Goal: Task Accomplishment & Management: Use online tool/utility

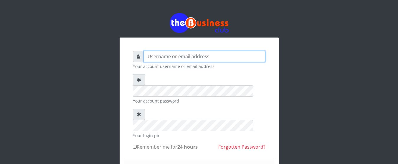
type input "GOLABICHI"
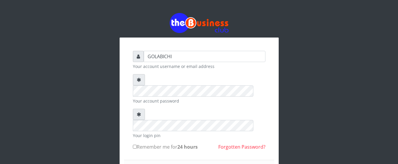
click at [261, 136] on form "GOLABICHI Your account username or email address Your account password Your log…" at bounding box center [199, 139] width 133 height 176
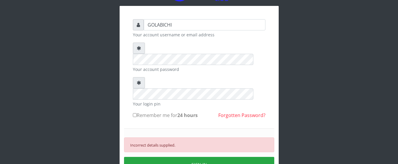
scroll to position [32, 0]
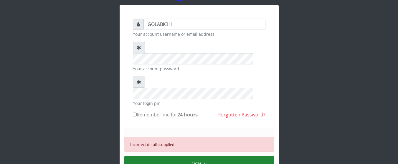
click at [265, 156] on button "SIGN IN" at bounding box center [199, 163] width 150 height 15
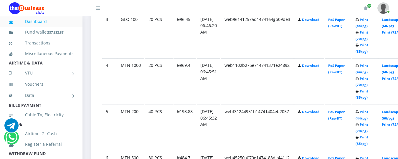
scroll to position [465, 0]
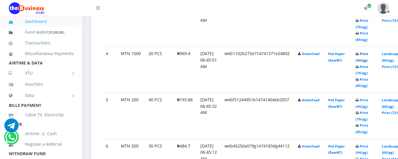
click at [369, 54] on link "Print (44/pg)" at bounding box center [362, 57] width 13 height 11
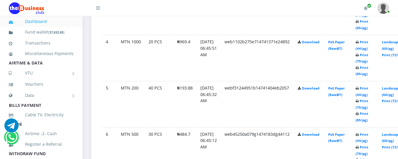
scroll to position [488, 0]
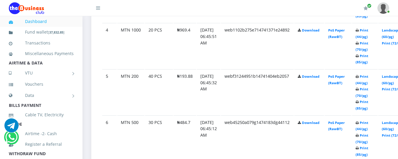
click at [372, 81] on td "Print (44/pg) Print (70/pg) Print (85/pg)" at bounding box center [365, 92] width 26 height 46
click at [368, 83] on link "Print (44/pg)" at bounding box center [362, 79] width 13 height 11
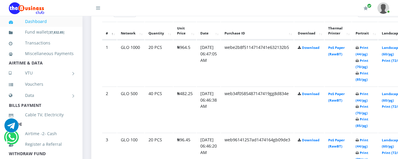
scroll to position [327, 0]
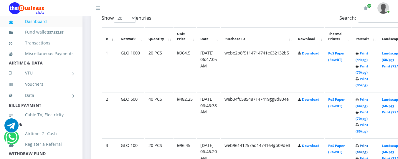
click at [369, 146] on link "Print (44/pg)" at bounding box center [362, 149] width 13 height 11
click at [369, 100] on link "Print (44/pg)" at bounding box center [362, 102] width 13 height 11
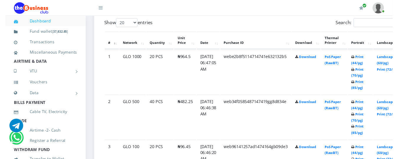
scroll to position [327, 0]
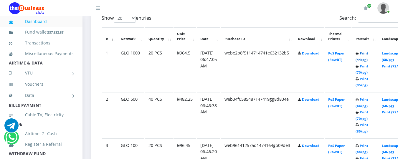
click at [369, 54] on link "Print (44/pg)" at bounding box center [362, 56] width 13 height 11
